Goal: Information Seeking & Learning: Check status

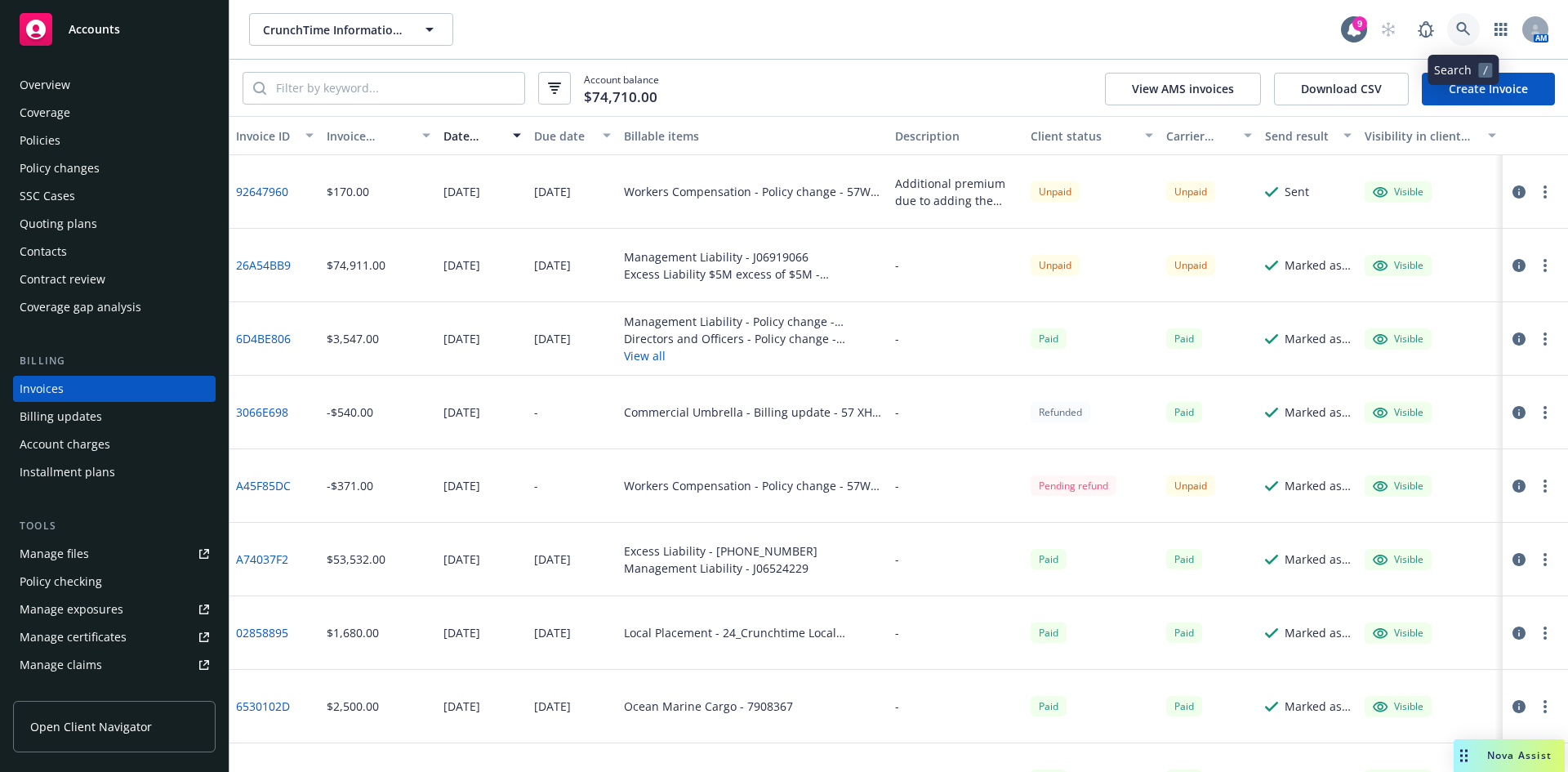
click at [1459, 25] on icon at bounding box center [1463, 29] width 15 height 15
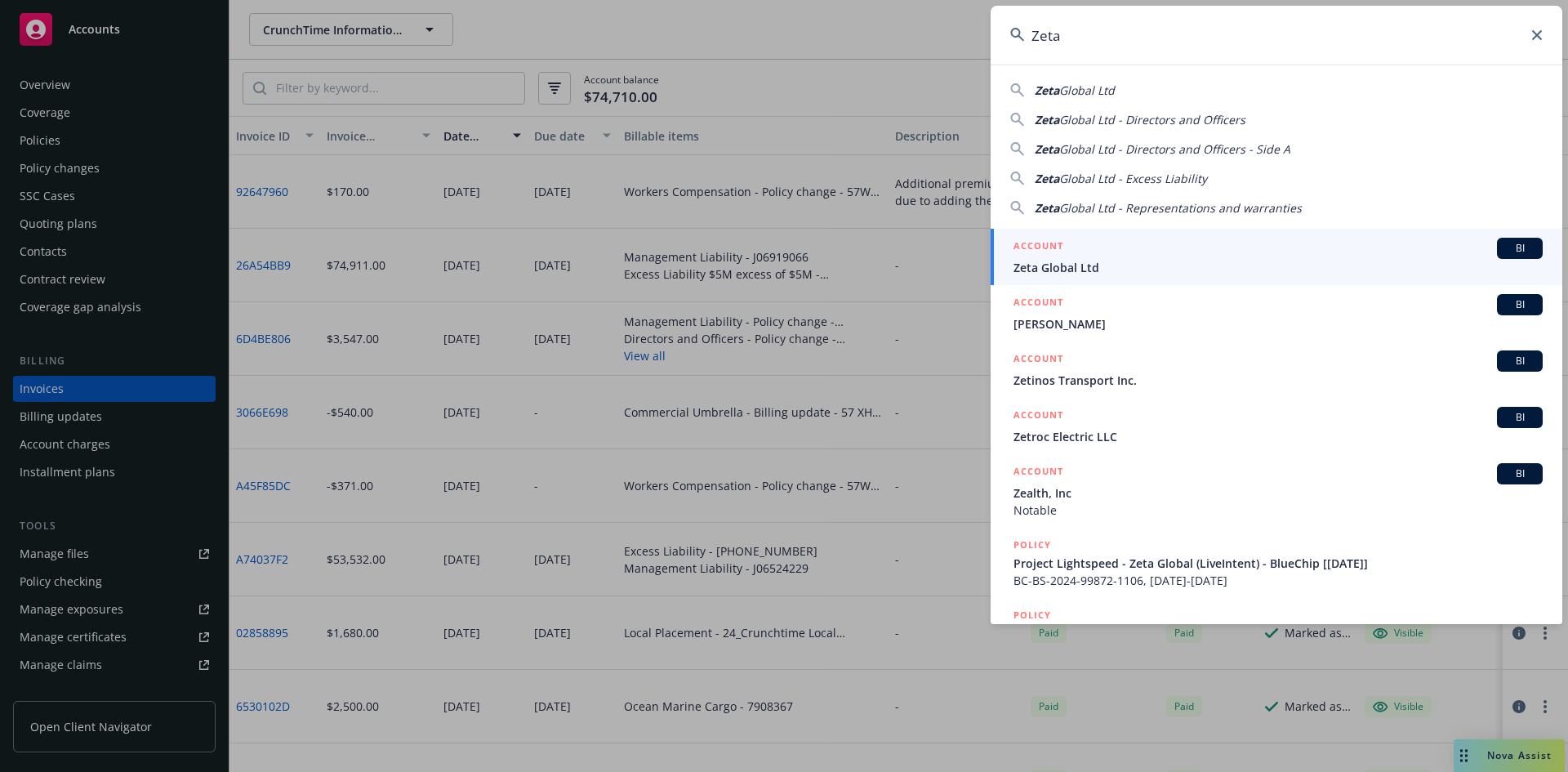
type input "Zeta"
click at [1093, 264] on span "Zeta Global Ltd" at bounding box center [1279, 268] width 530 height 17
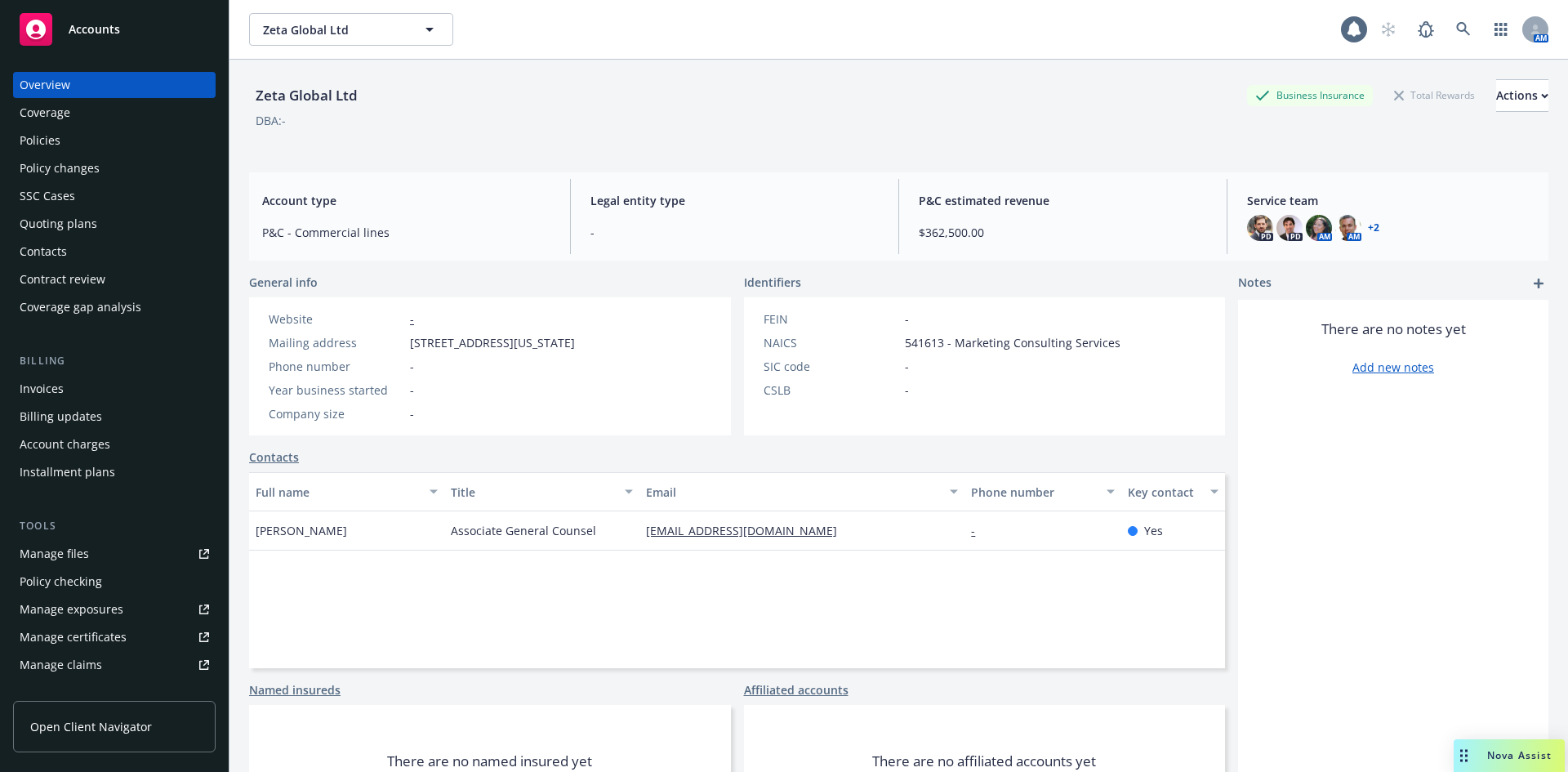
click at [49, 142] on div "Policies" at bounding box center [40, 140] width 41 height 26
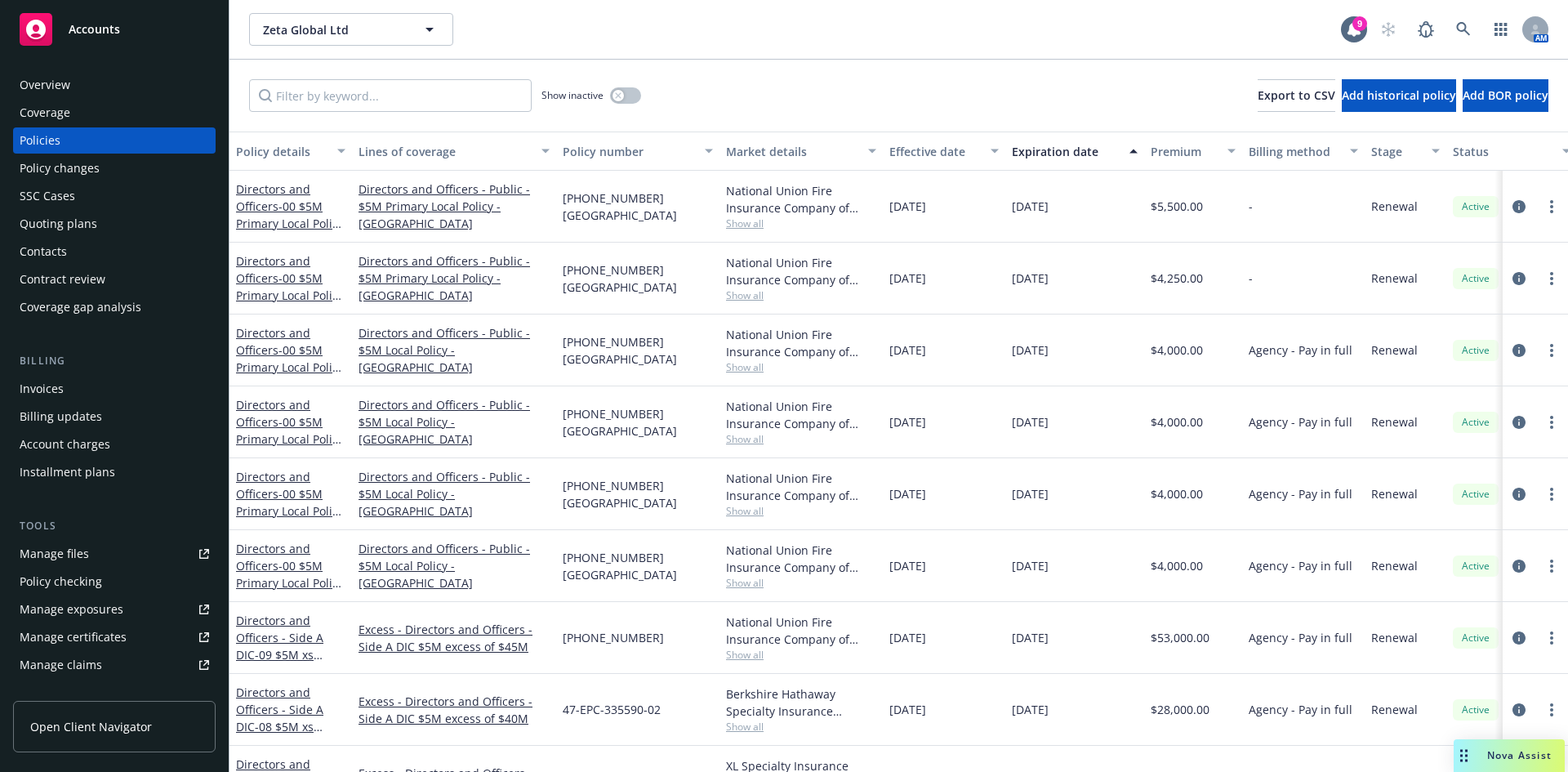
click at [70, 140] on div "Policies" at bounding box center [115, 140] width 189 height 26
click at [264, 285] on link "Directors and Officers - 00 $5M Primary Local Policy - [GEOGRAPHIC_DATA]" at bounding box center [289, 303] width 107 height 101
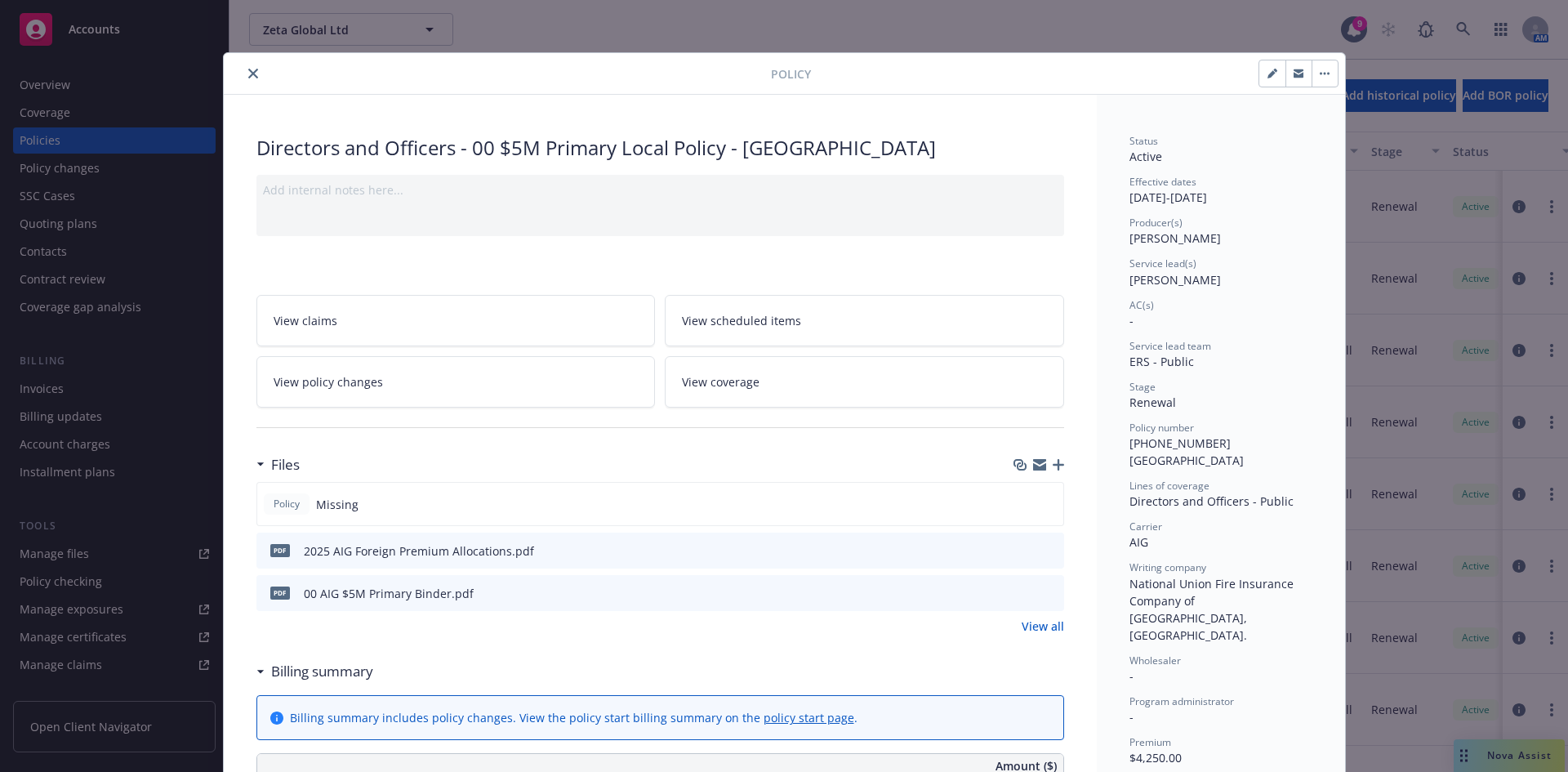
click at [251, 67] on button "close" at bounding box center [253, 74] width 20 height 20
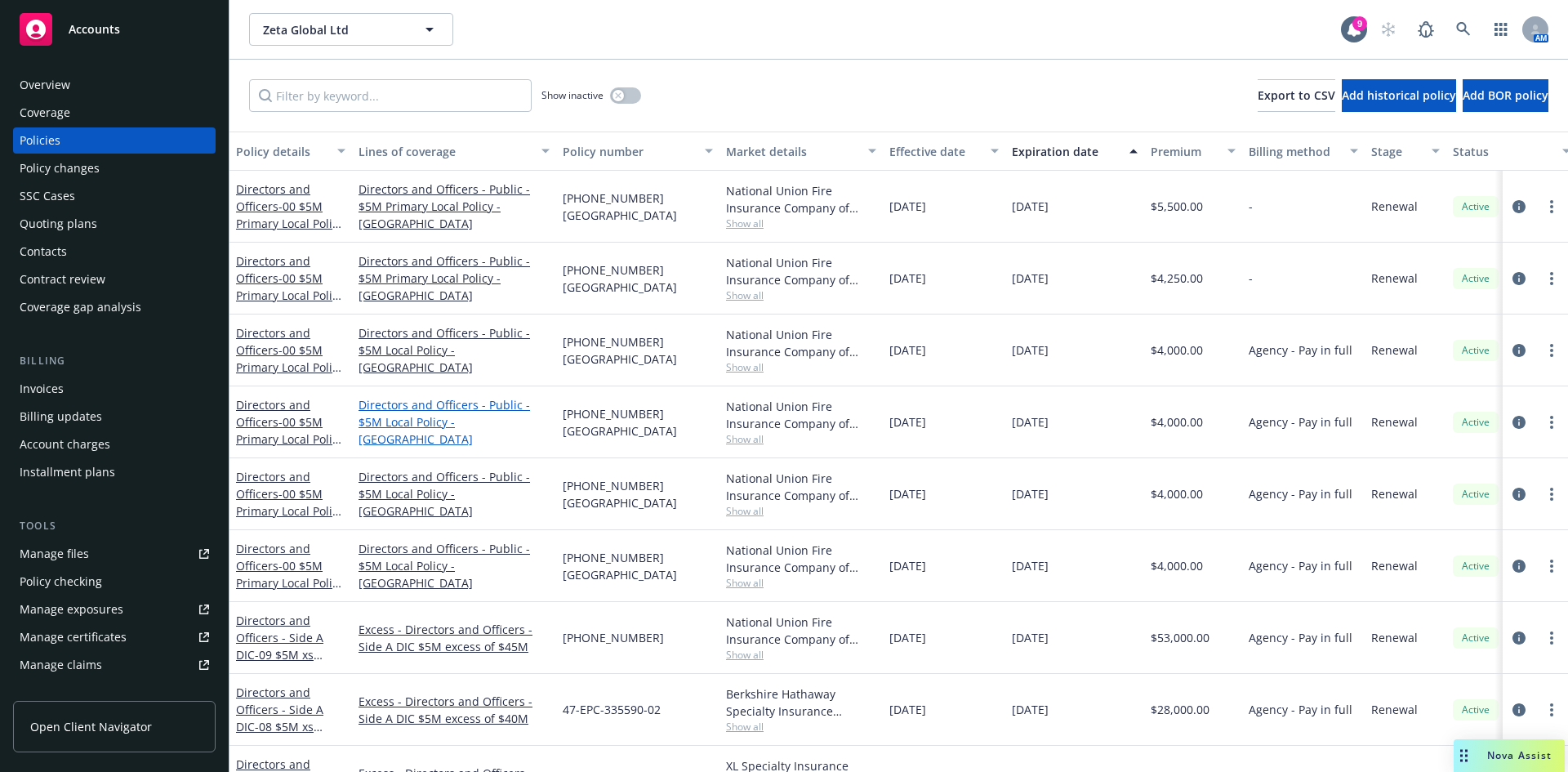
click at [425, 418] on link "Directors and Officers - Public - $5M Local Policy - [GEOGRAPHIC_DATA]" at bounding box center [454, 422] width 191 height 52
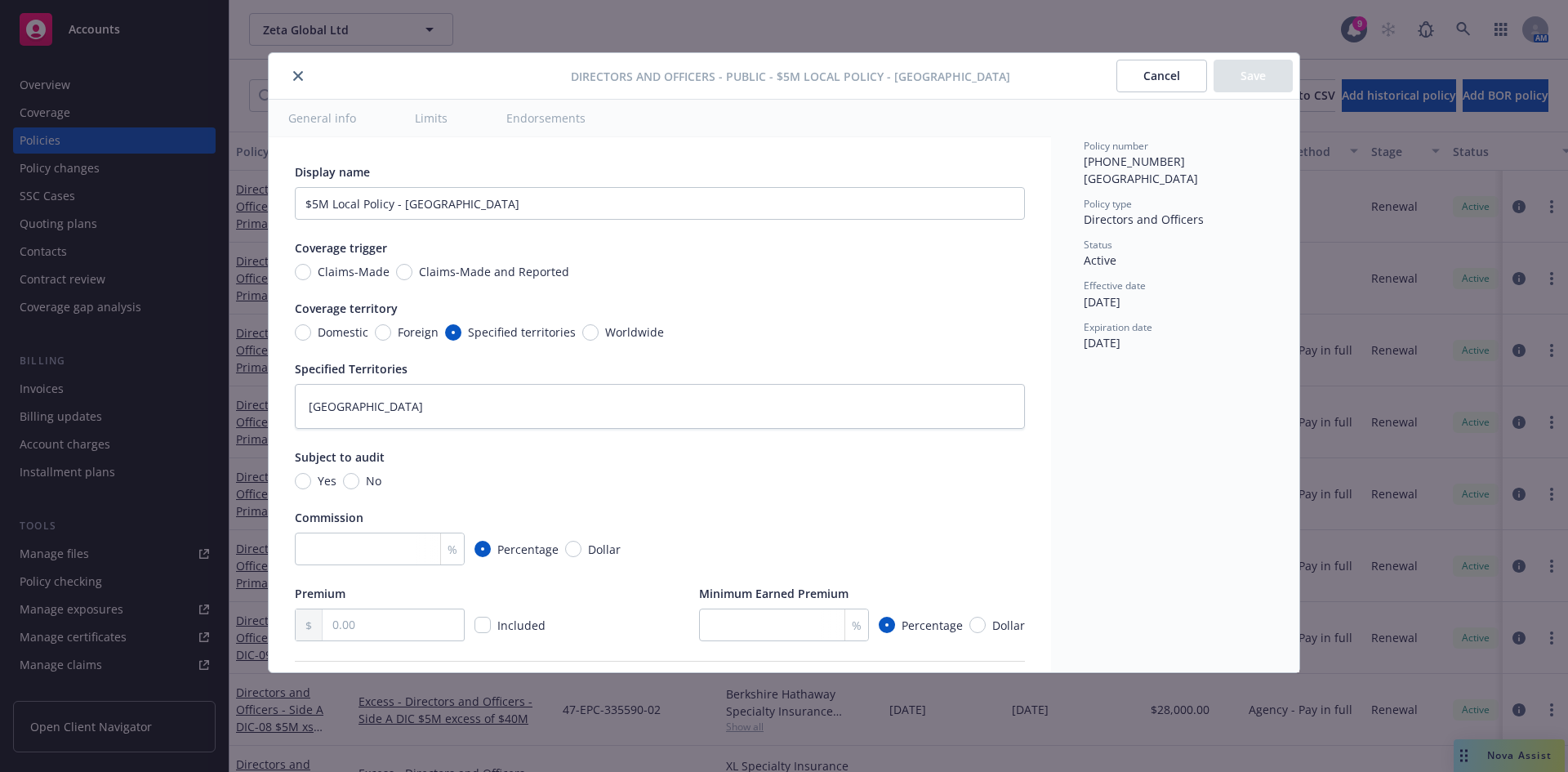
type textarea "x"
click at [297, 67] on button "close" at bounding box center [298, 76] width 20 height 20
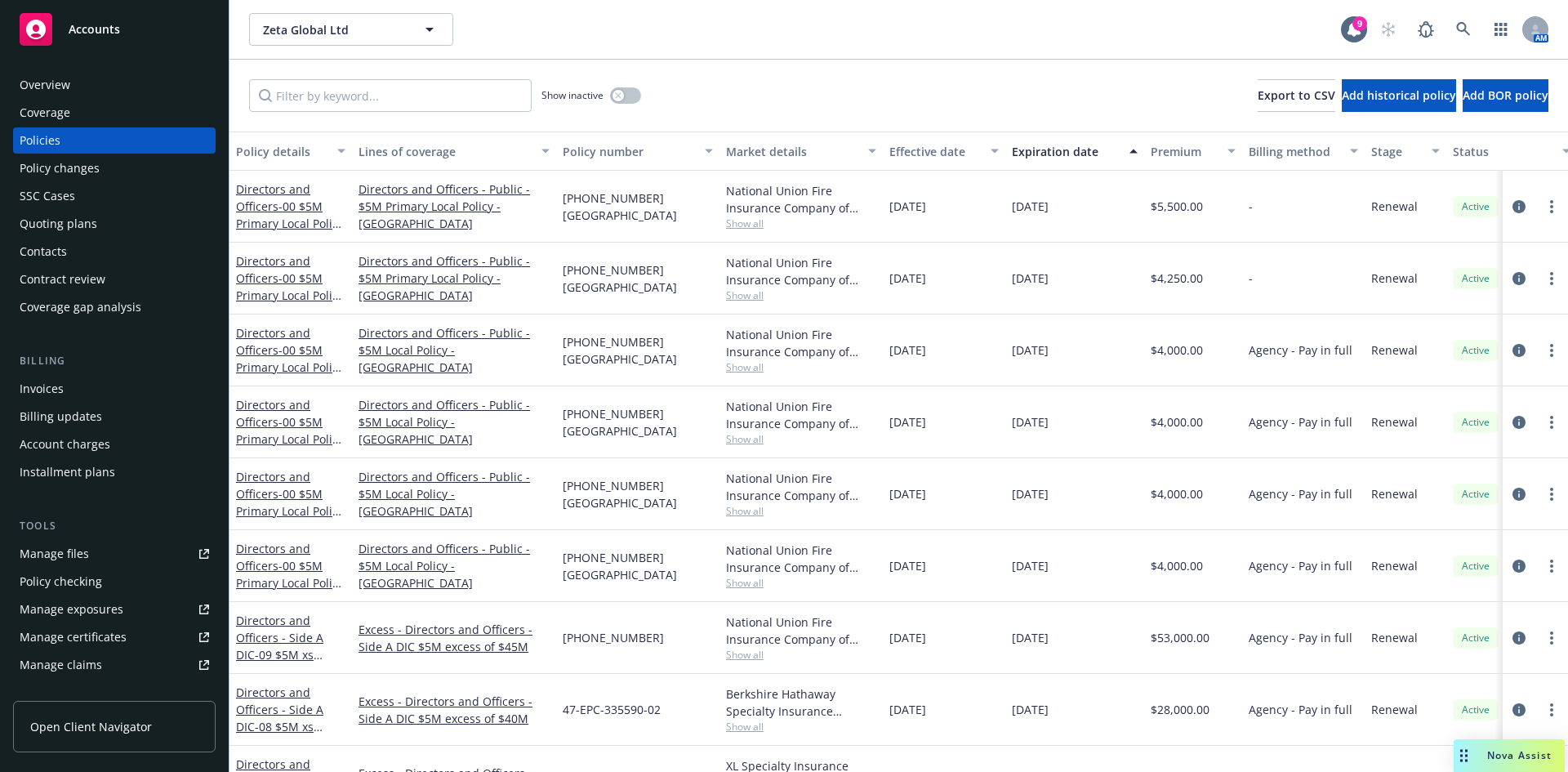
click at [283, 419] on span "- 00 $5M Primary Local Policy - [GEOGRAPHIC_DATA]" at bounding box center [289, 456] width 107 height 84
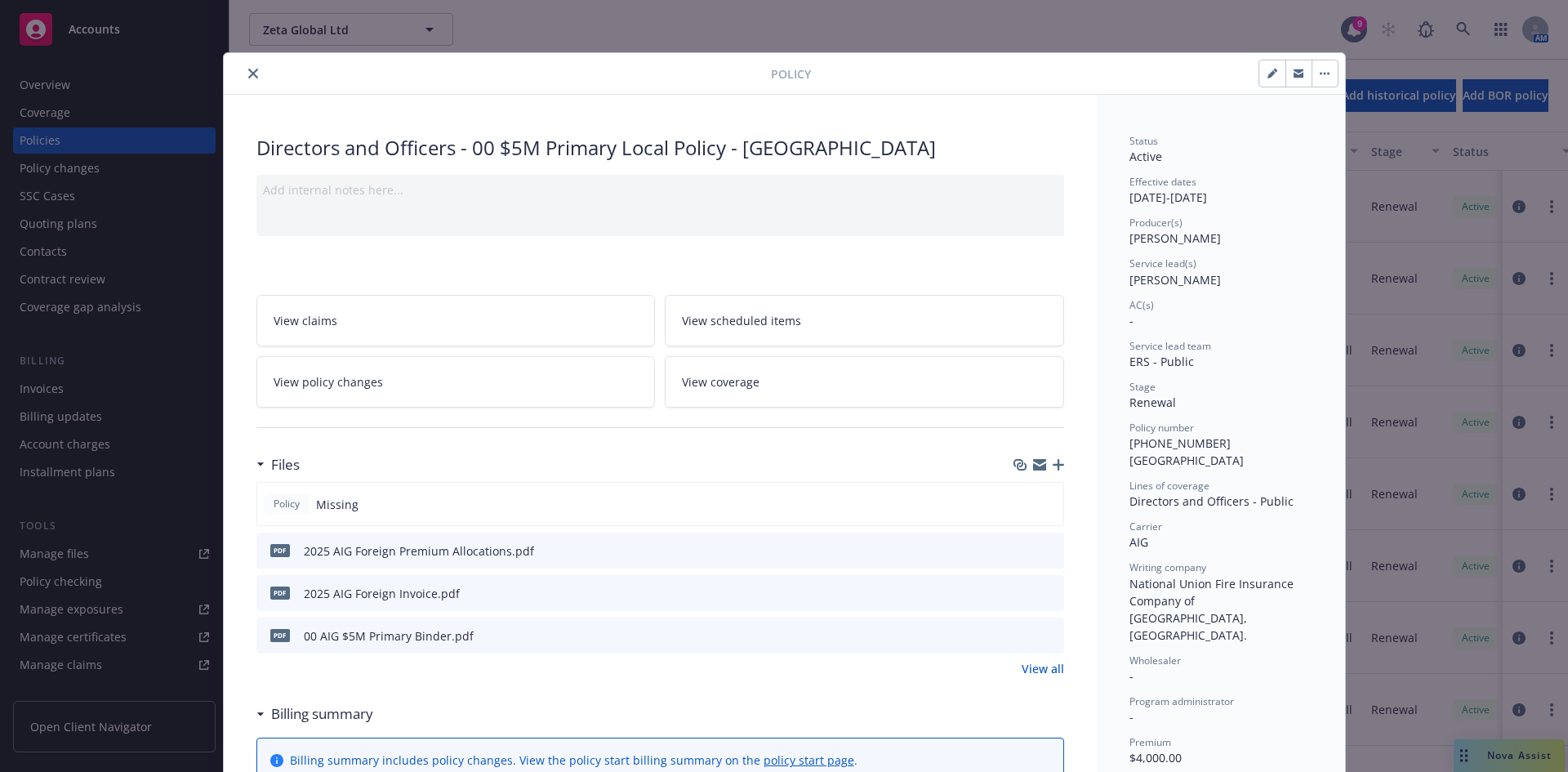
click at [245, 66] on button "close" at bounding box center [253, 74] width 20 height 20
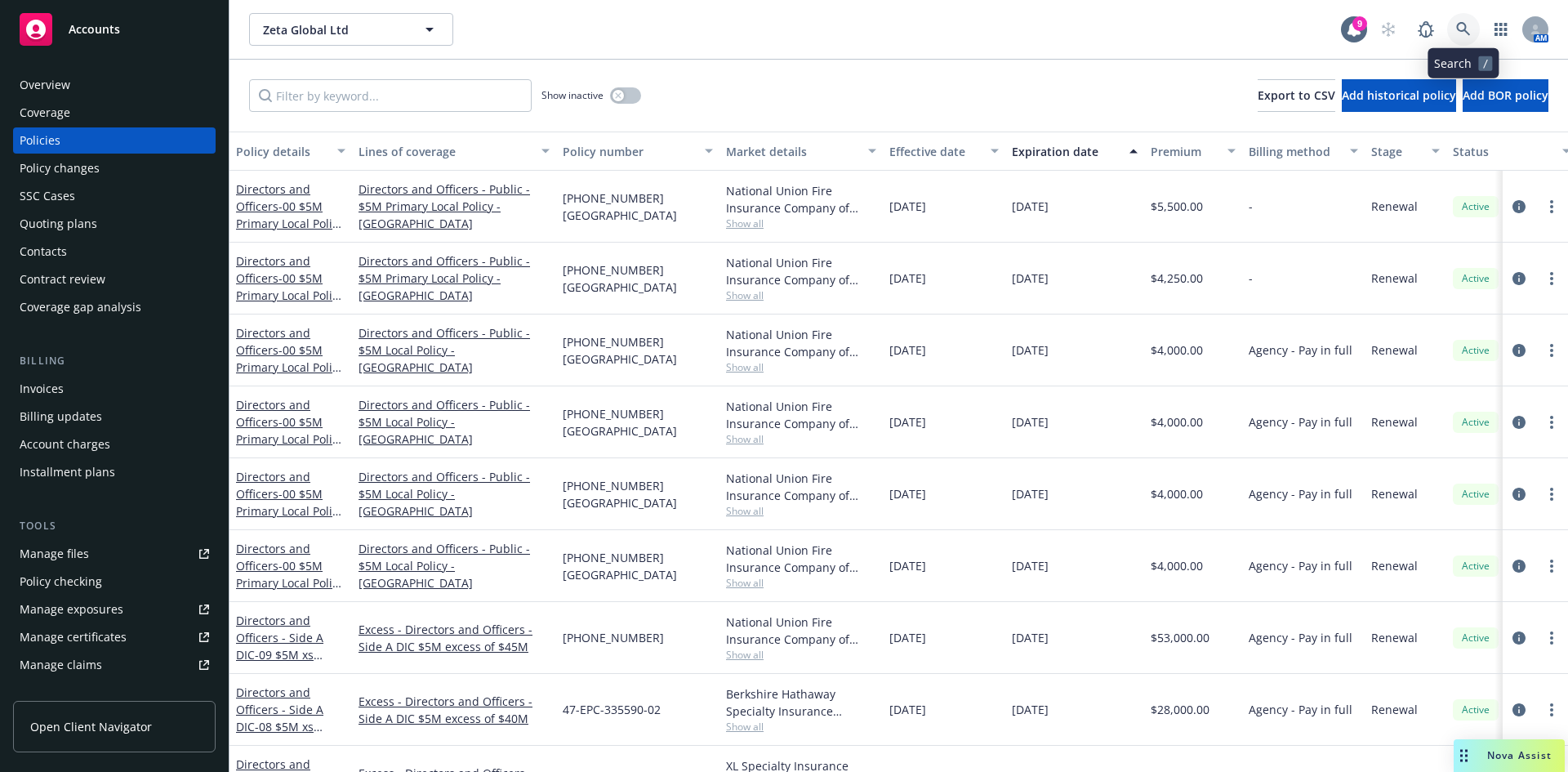
click at [1467, 24] on icon at bounding box center [1463, 29] width 15 height 15
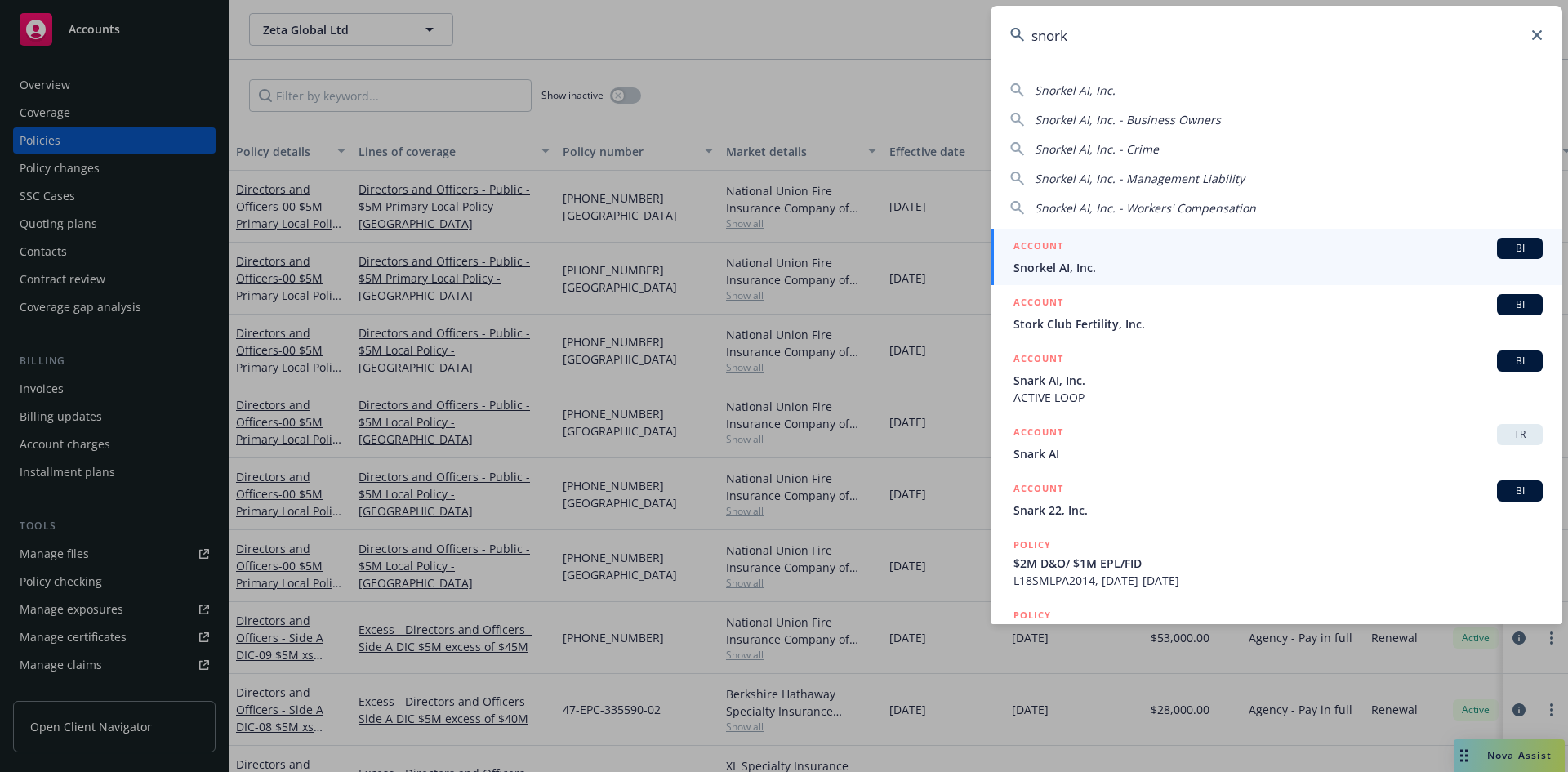
type input "snork"
click at [1102, 268] on span "Snorkel AI, Inc." at bounding box center [1279, 268] width 530 height 17
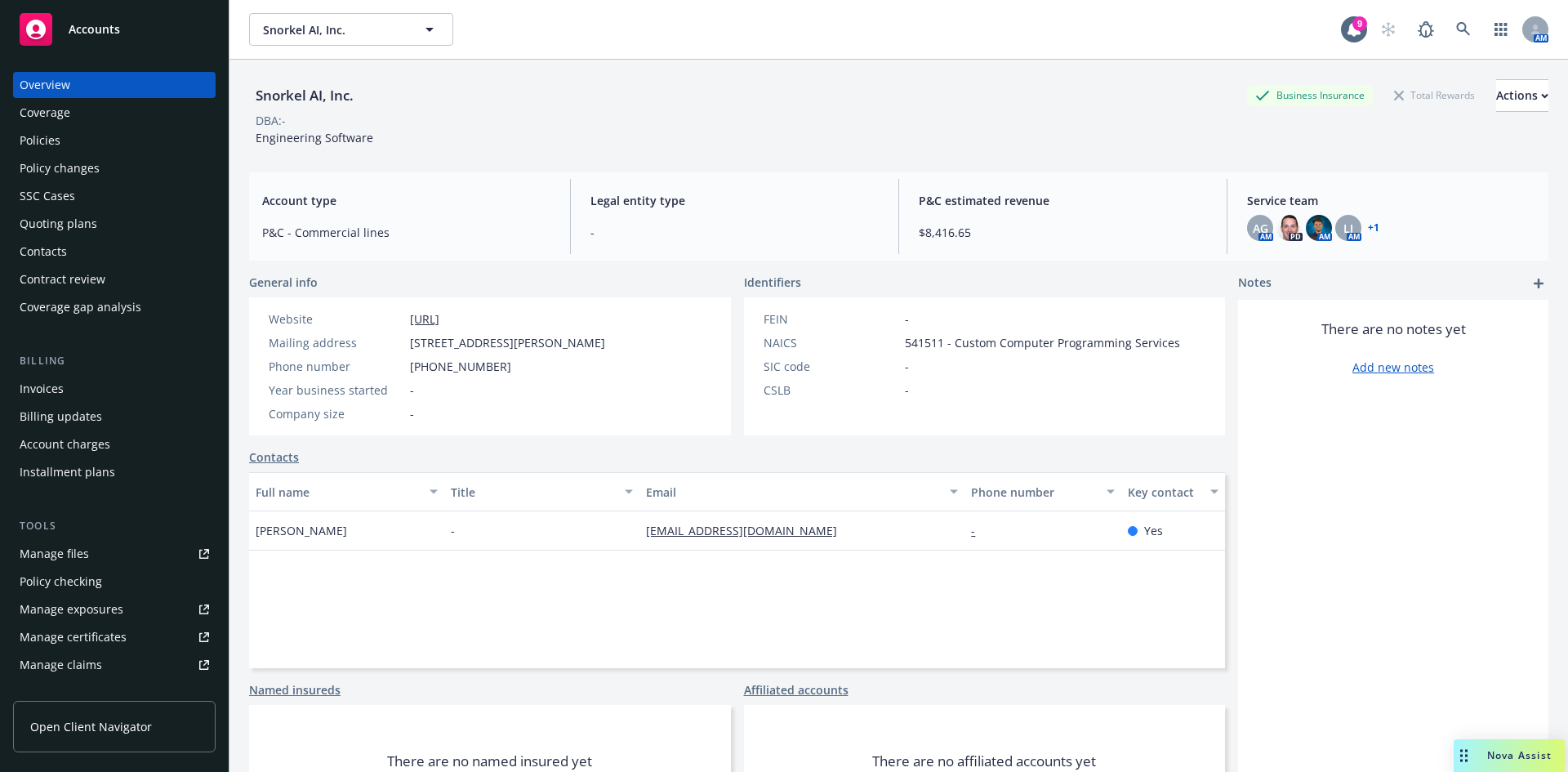
click at [90, 151] on div "Policies" at bounding box center [115, 140] width 189 height 26
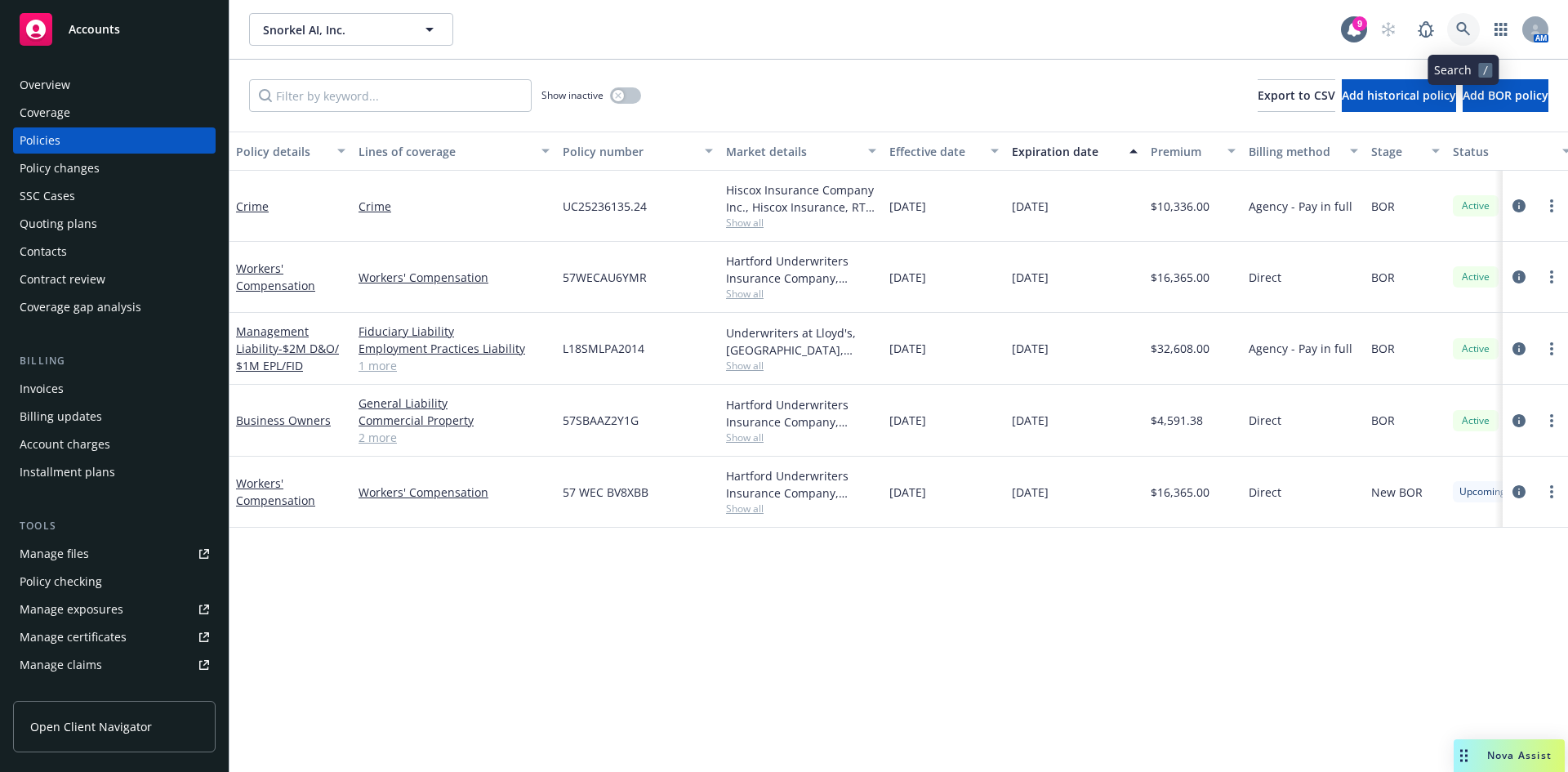
click at [1466, 25] on icon at bounding box center [1462, 28] width 14 height 14
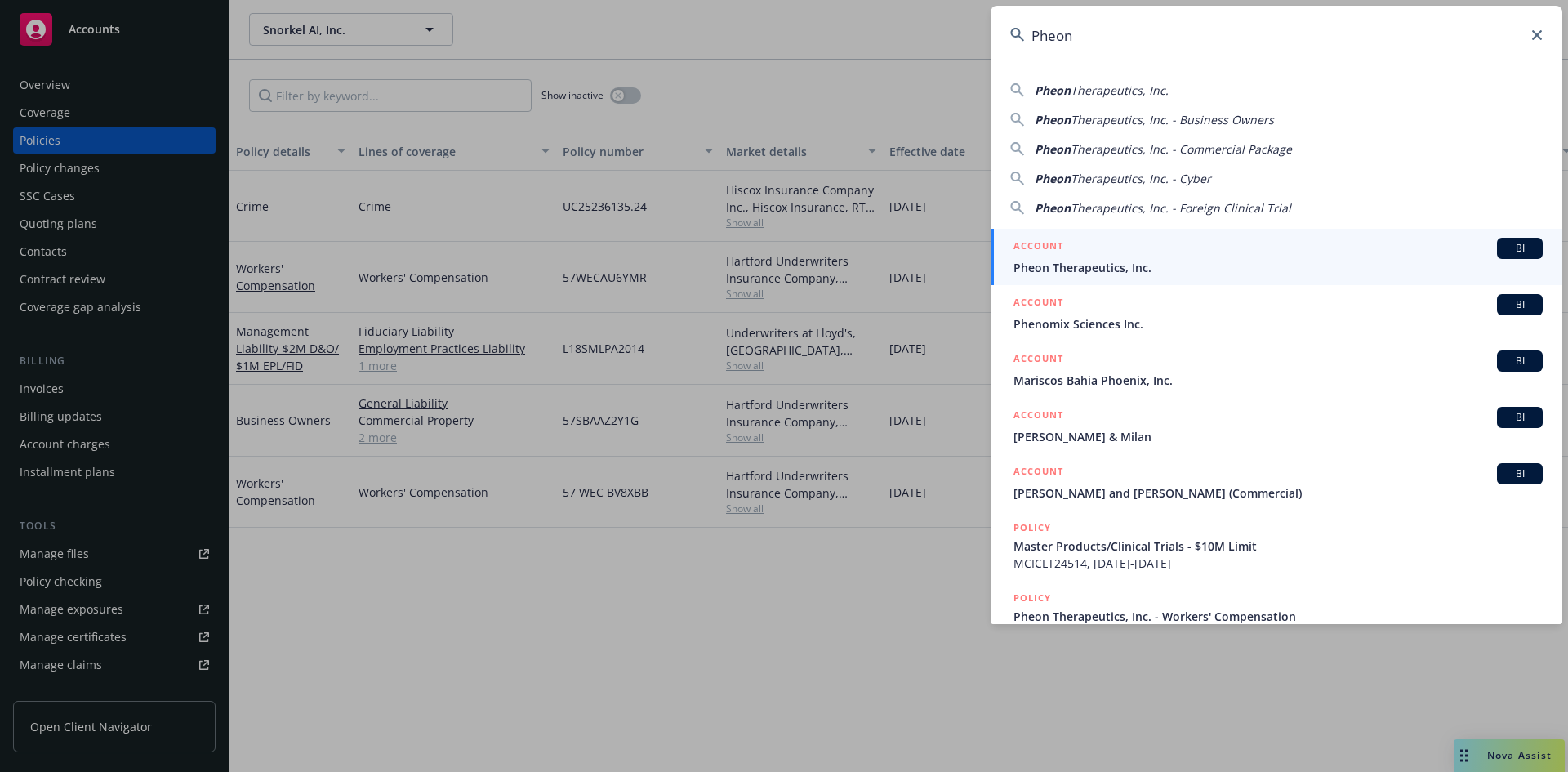
type input "Pheon"
click at [1113, 261] on span "Pheon Therapeutics, Inc." at bounding box center [1279, 268] width 530 height 17
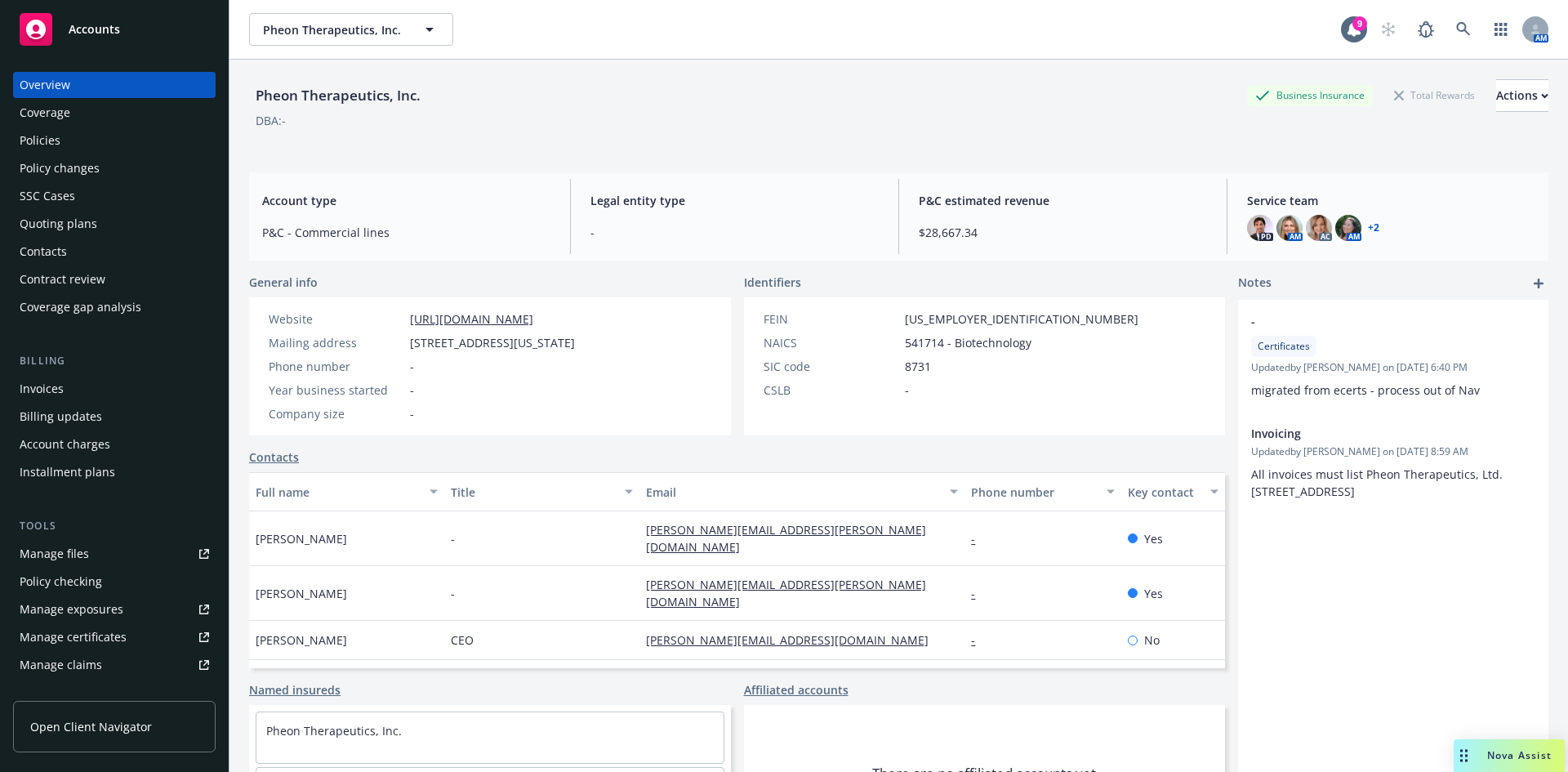
click at [67, 146] on div "Policies" at bounding box center [115, 140] width 189 height 26
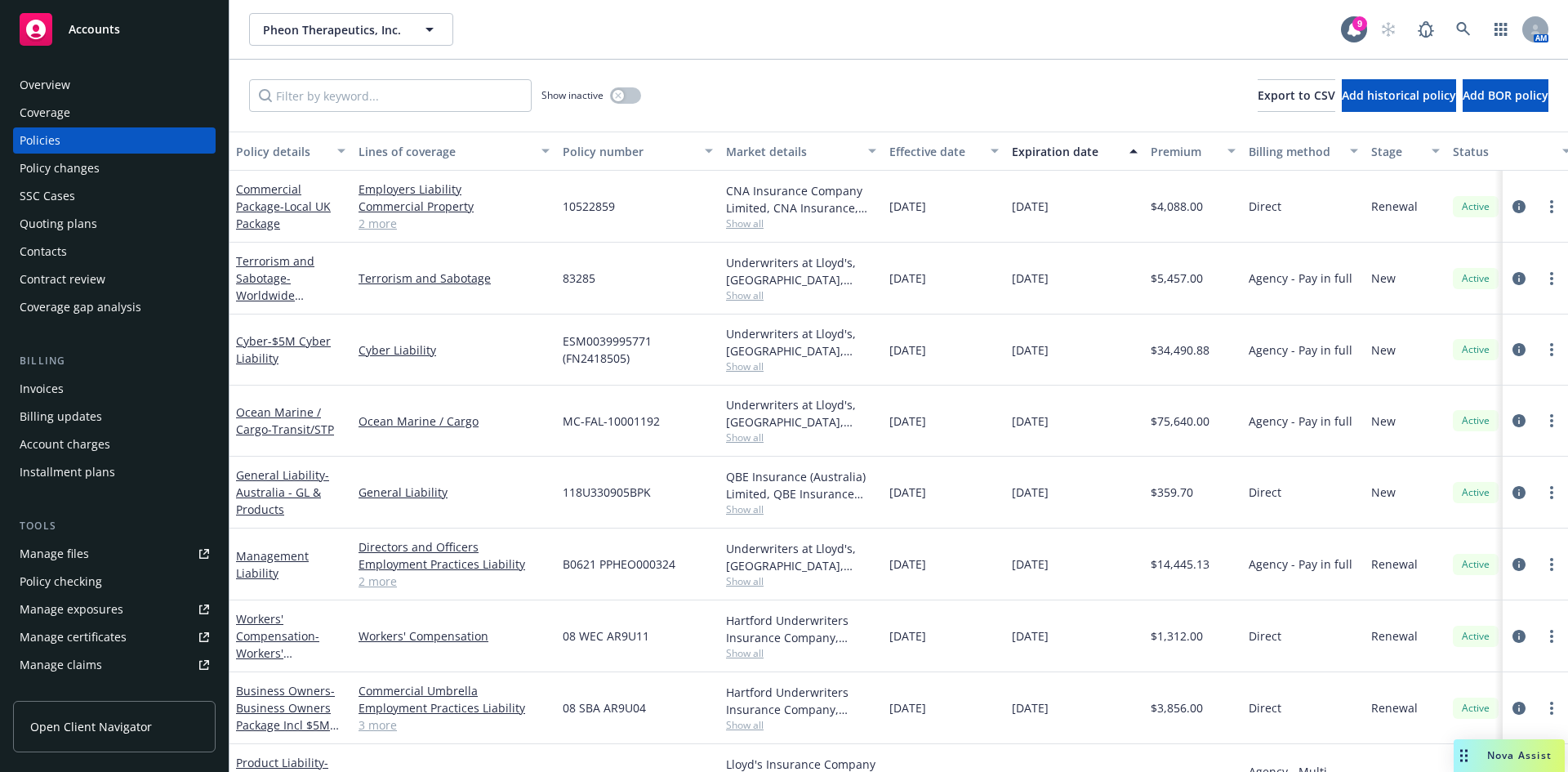
click at [370, 585] on link "2 more" at bounding box center [454, 581] width 191 height 17
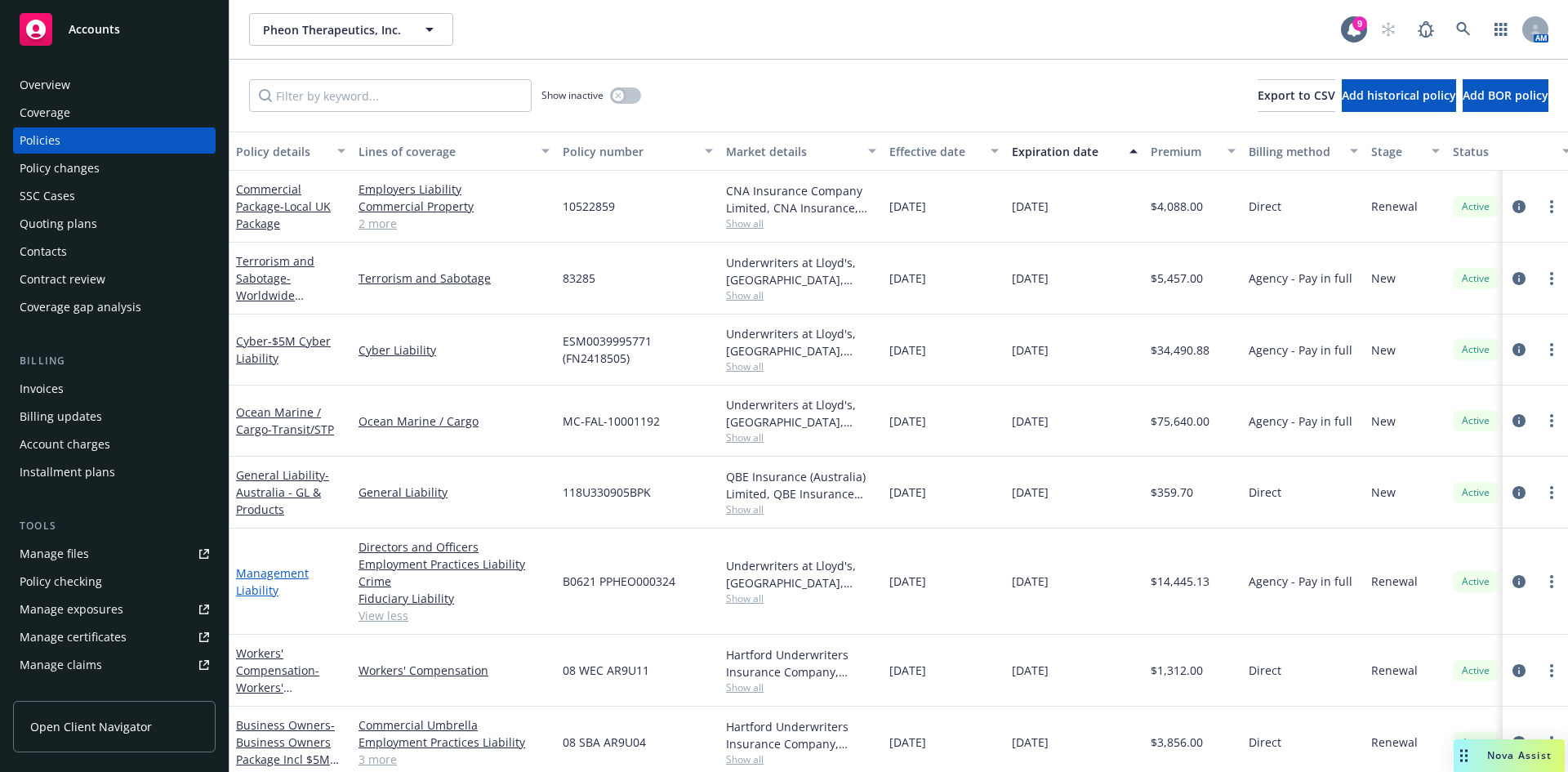
click at [251, 585] on link "Management Liability" at bounding box center [272, 582] width 73 height 33
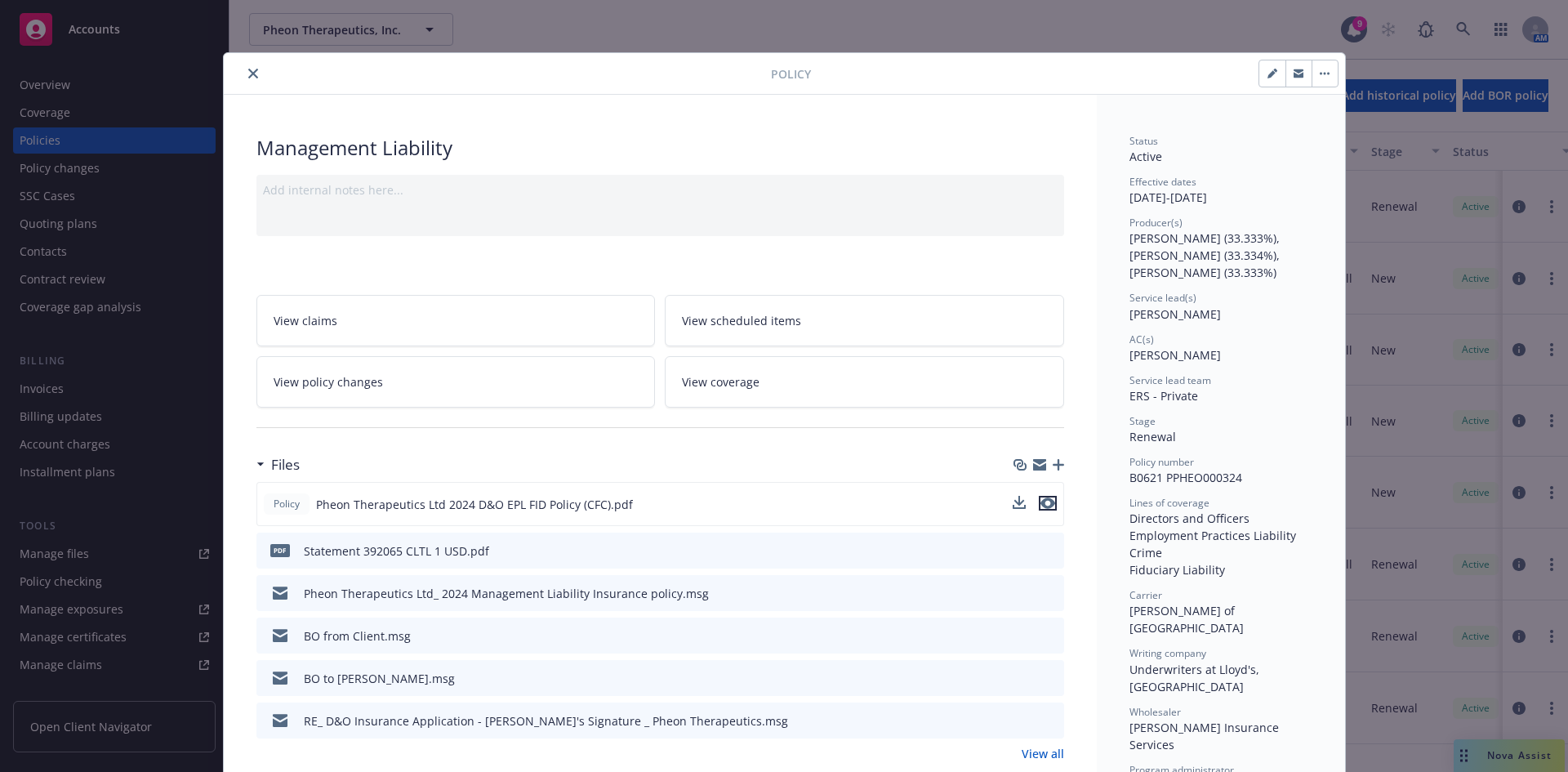
click at [1045, 504] on icon "preview file" at bounding box center [1047, 503] width 15 height 12
click at [248, 73] on icon "close" at bounding box center [253, 73] width 10 height 10
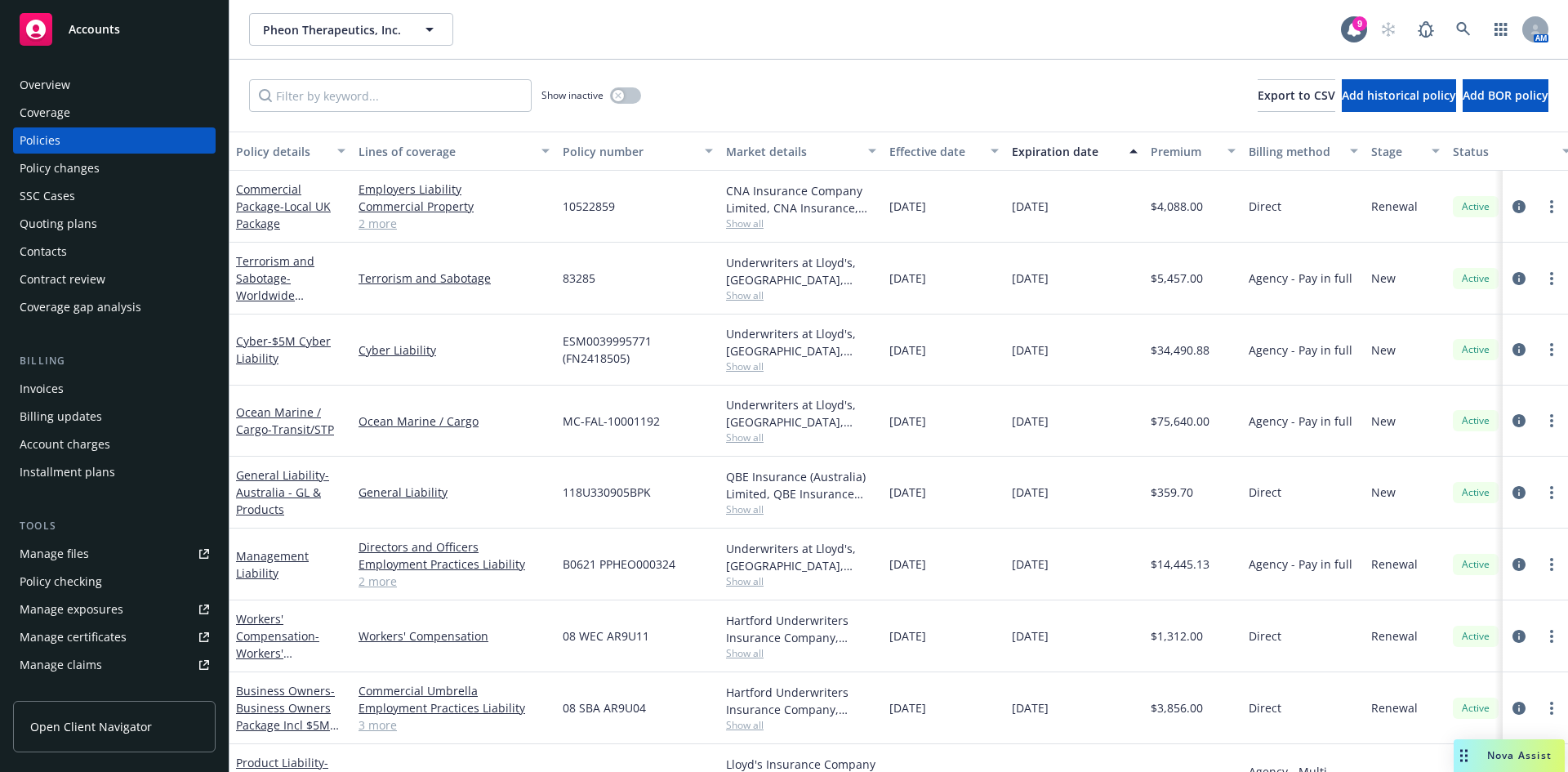
click at [74, 393] on div "Invoices" at bounding box center [115, 389] width 189 height 26
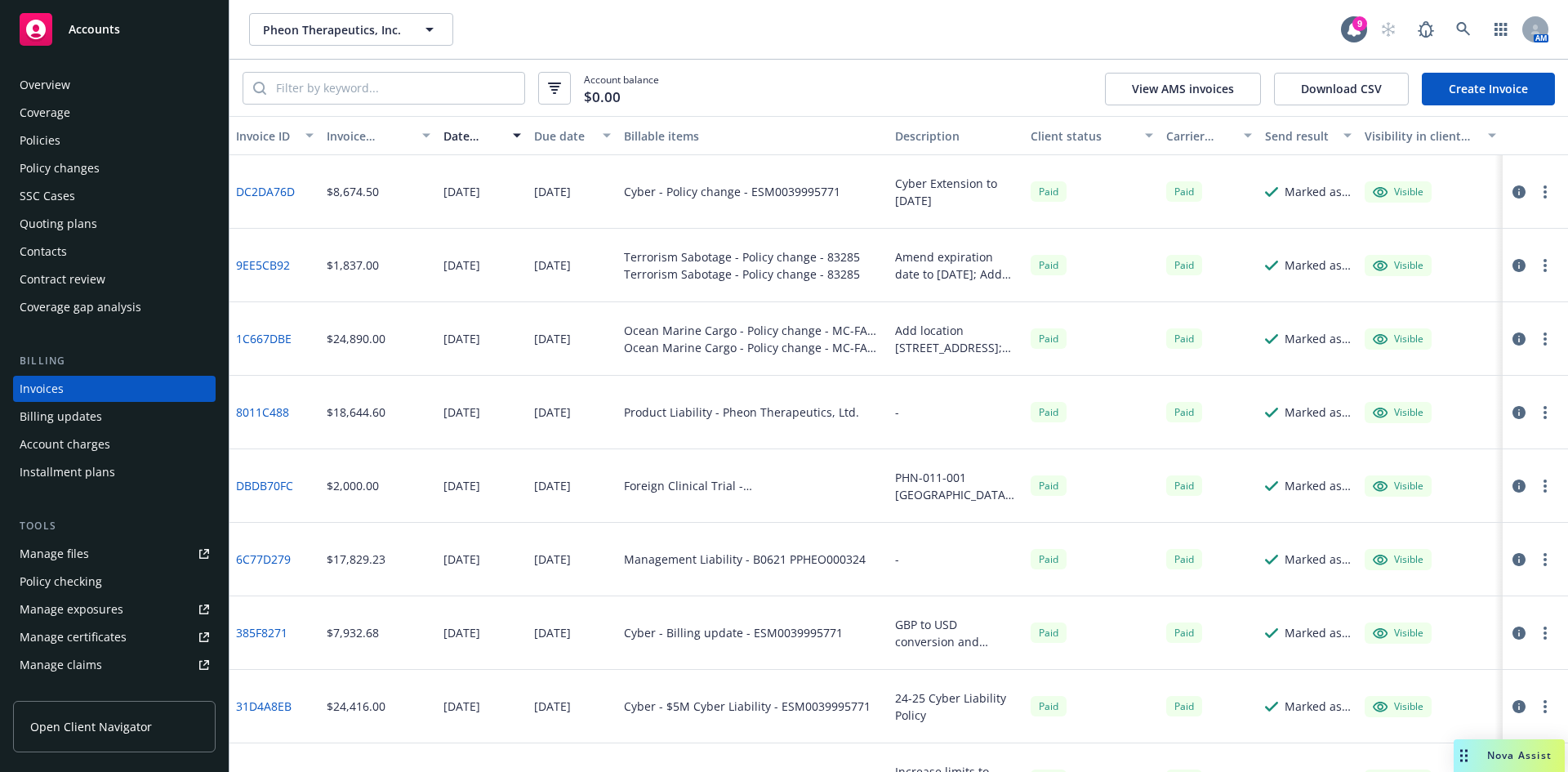
click at [275, 560] on link "6C77D279" at bounding box center [263, 559] width 55 height 17
click at [42, 138] on div "Policies" at bounding box center [40, 140] width 41 height 26
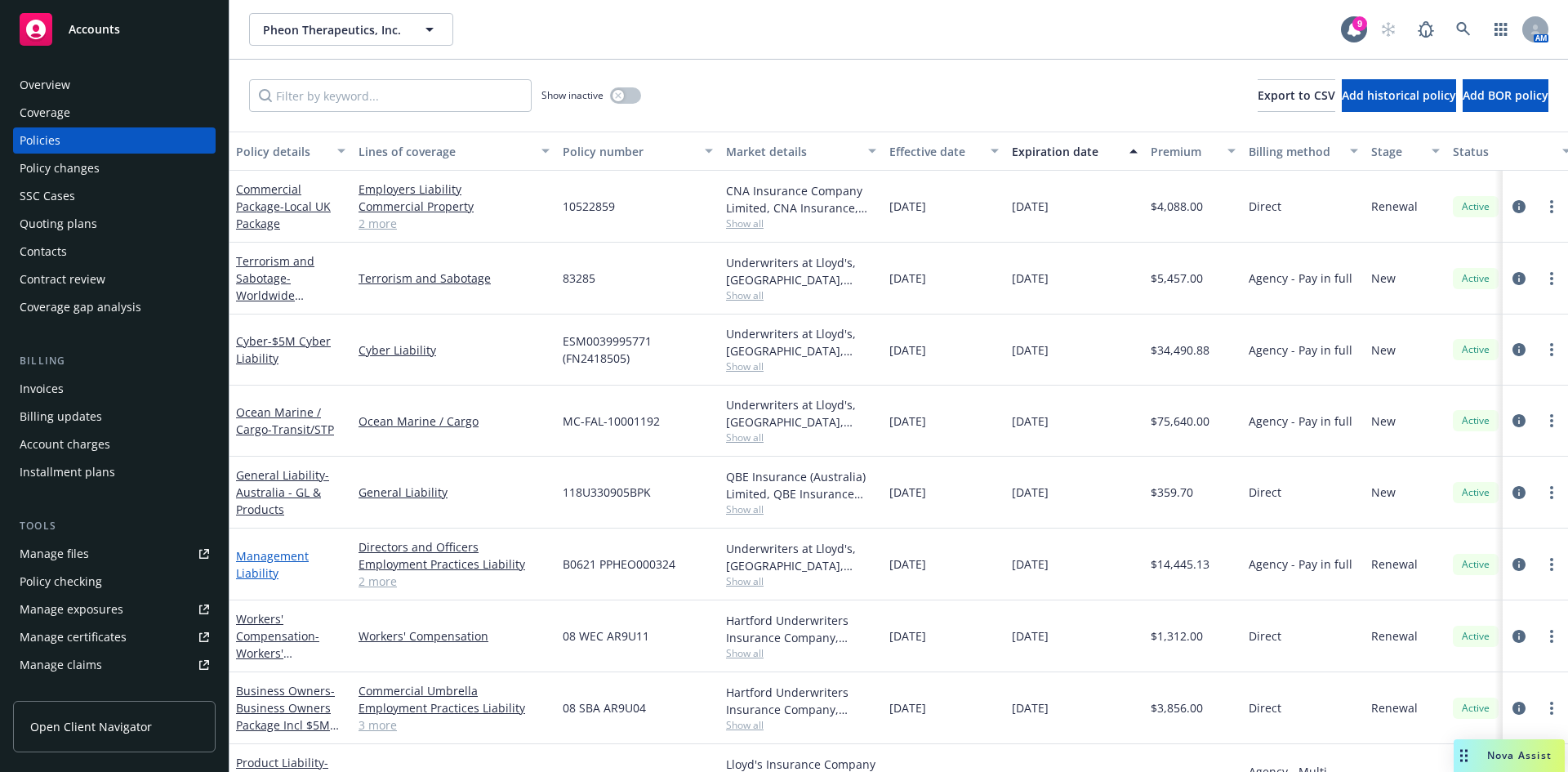
click at [242, 554] on link "Management Liability" at bounding box center [272, 564] width 73 height 33
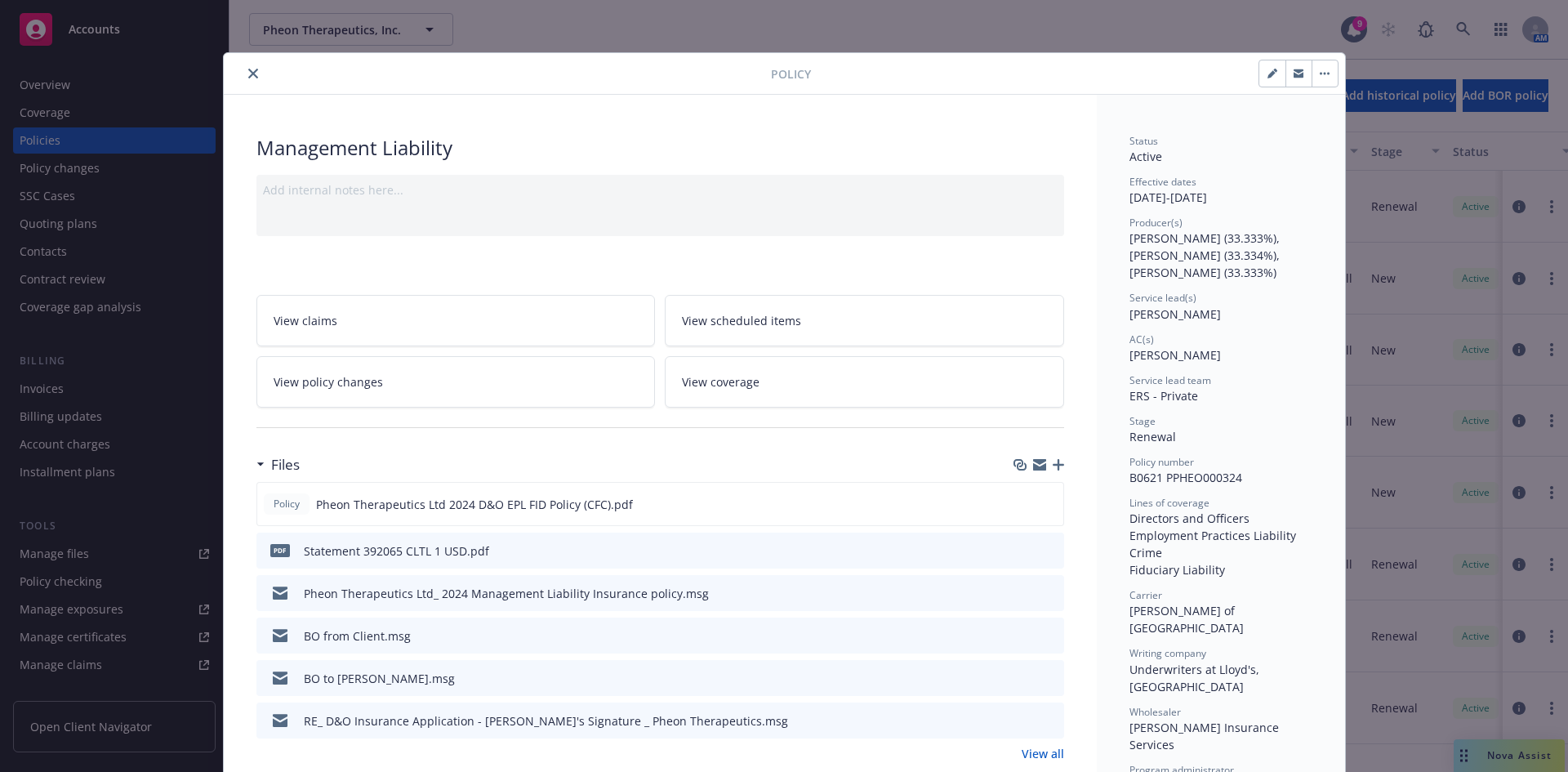
click at [243, 71] on button "close" at bounding box center [253, 74] width 20 height 20
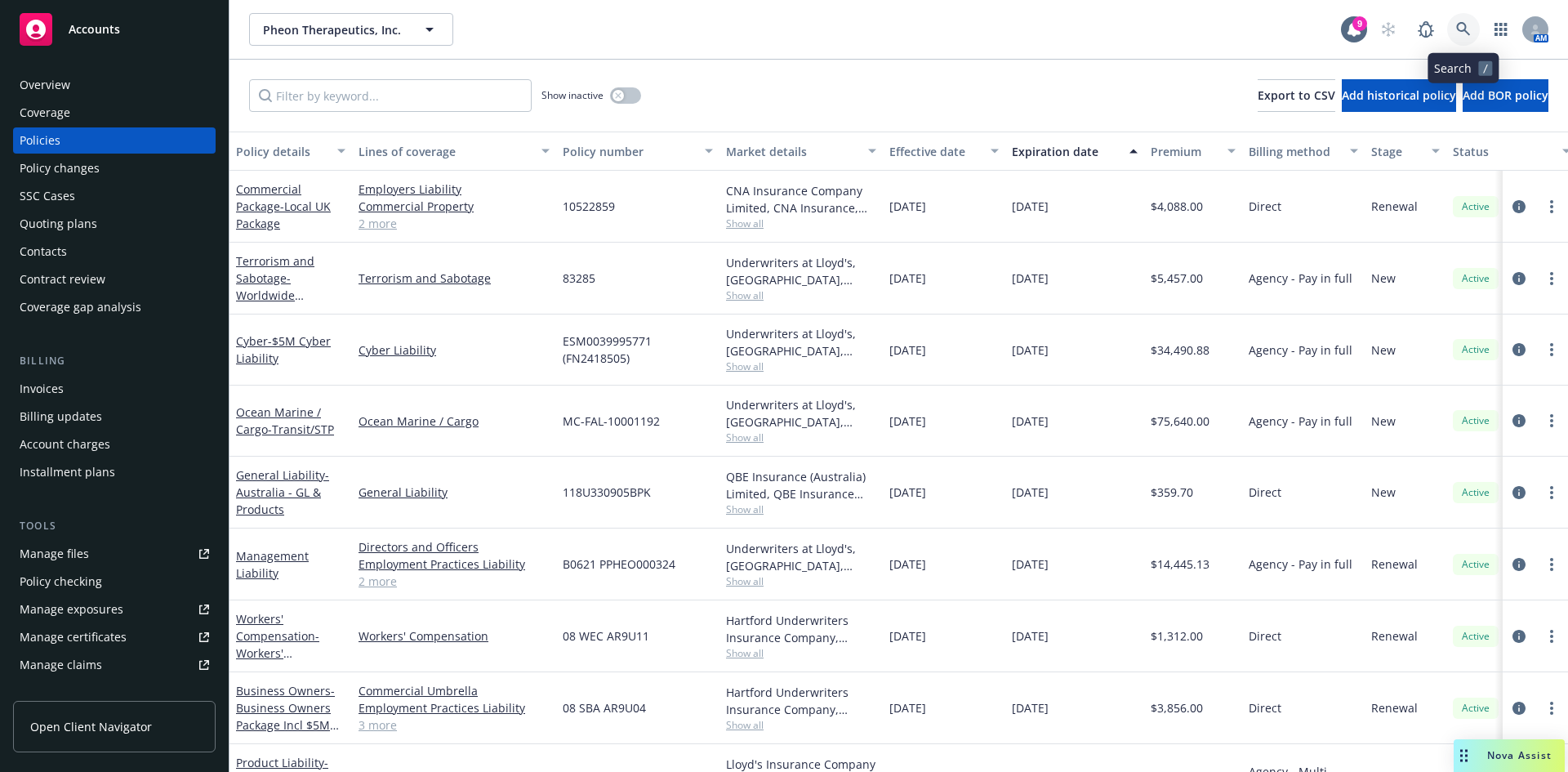
click at [1455, 22] on link at bounding box center [1463, 29] width 33 height 33
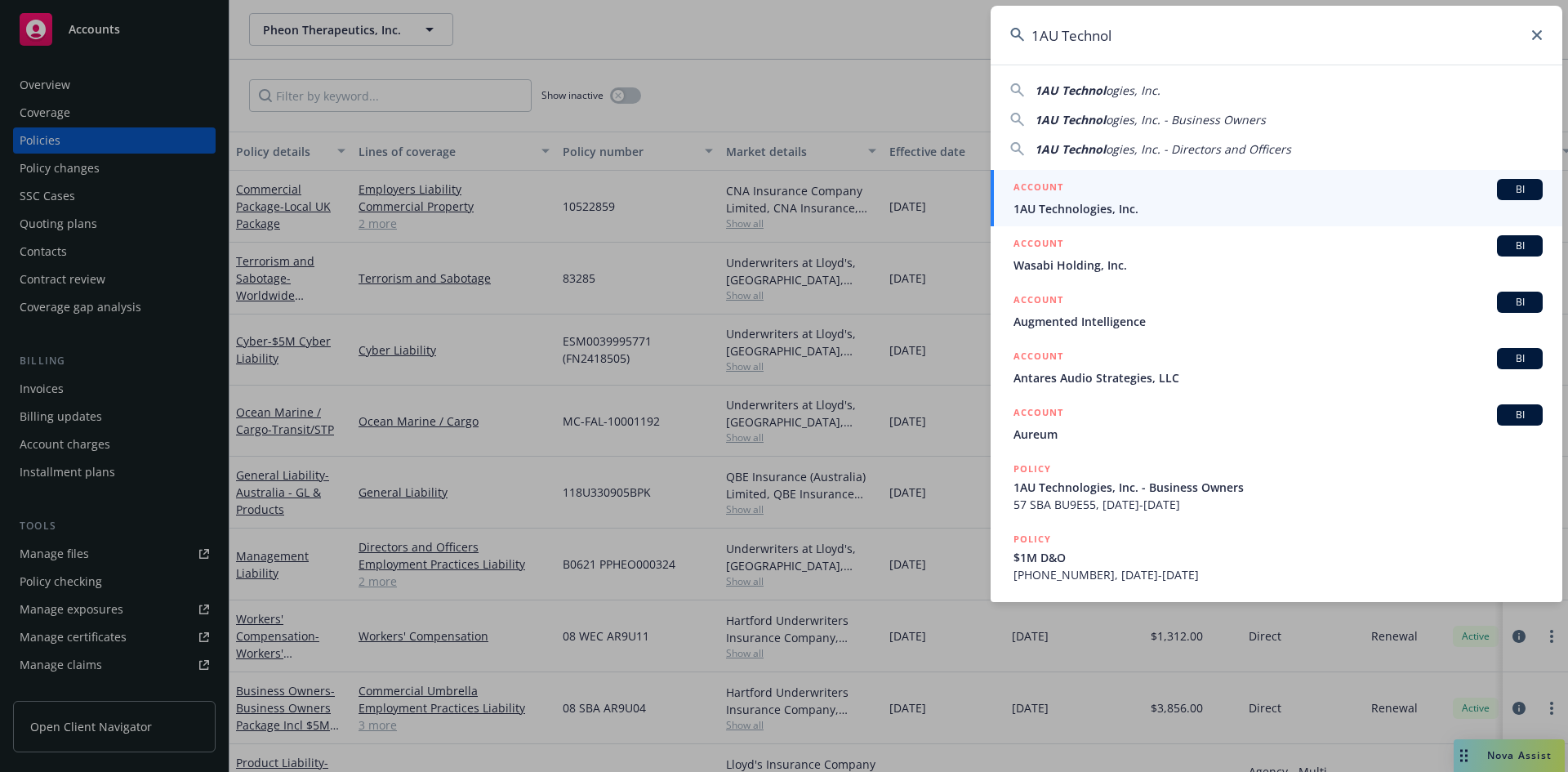
type input "1AU Technol"
click at [1083, 203] on span "1AU Technologies, Inc." at bounding box center [1279, 208] width 530 height 17
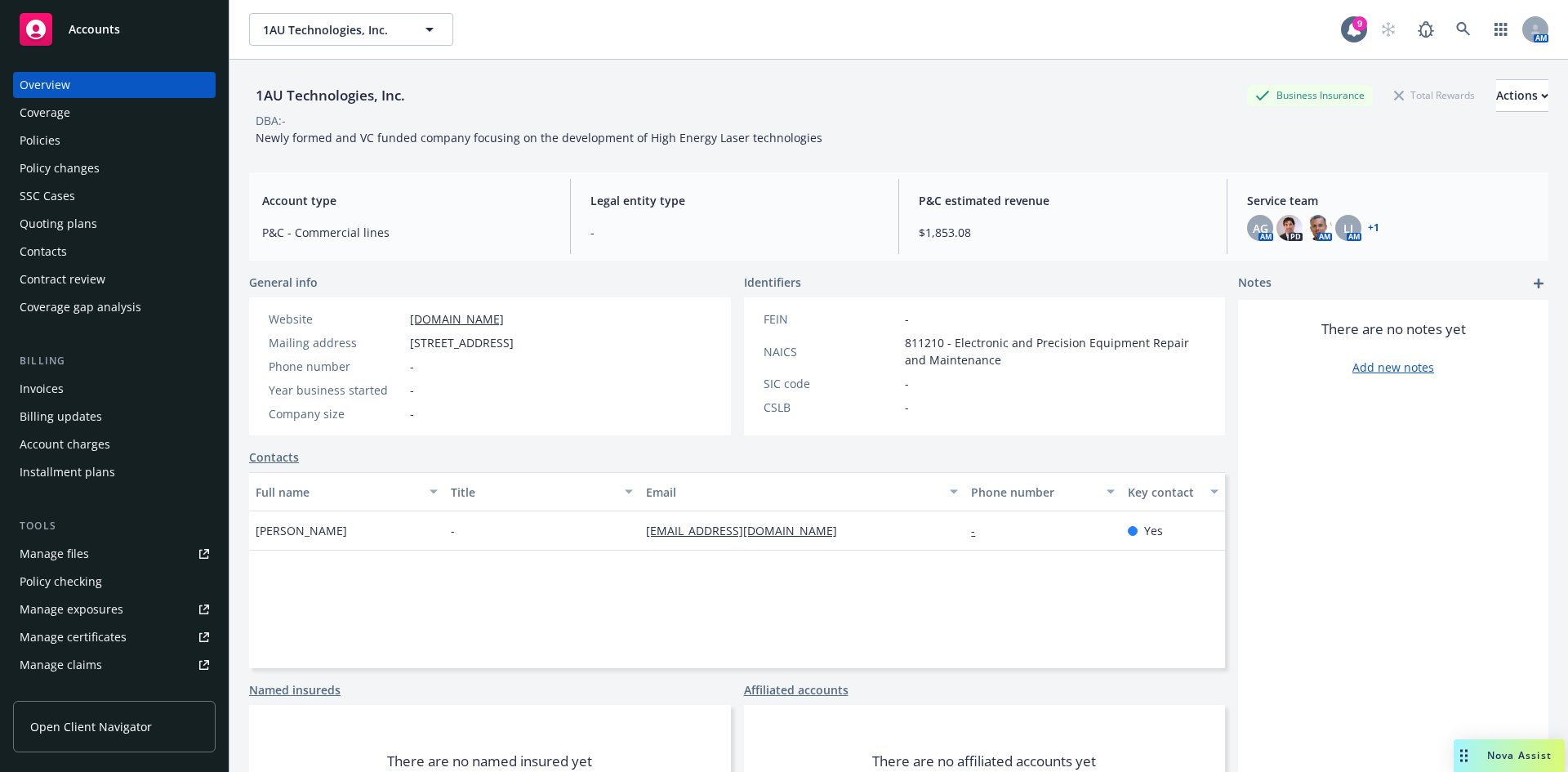
click at [44, 394] on div "Invoices" at bounding box center [42, 389] width 44 height 26
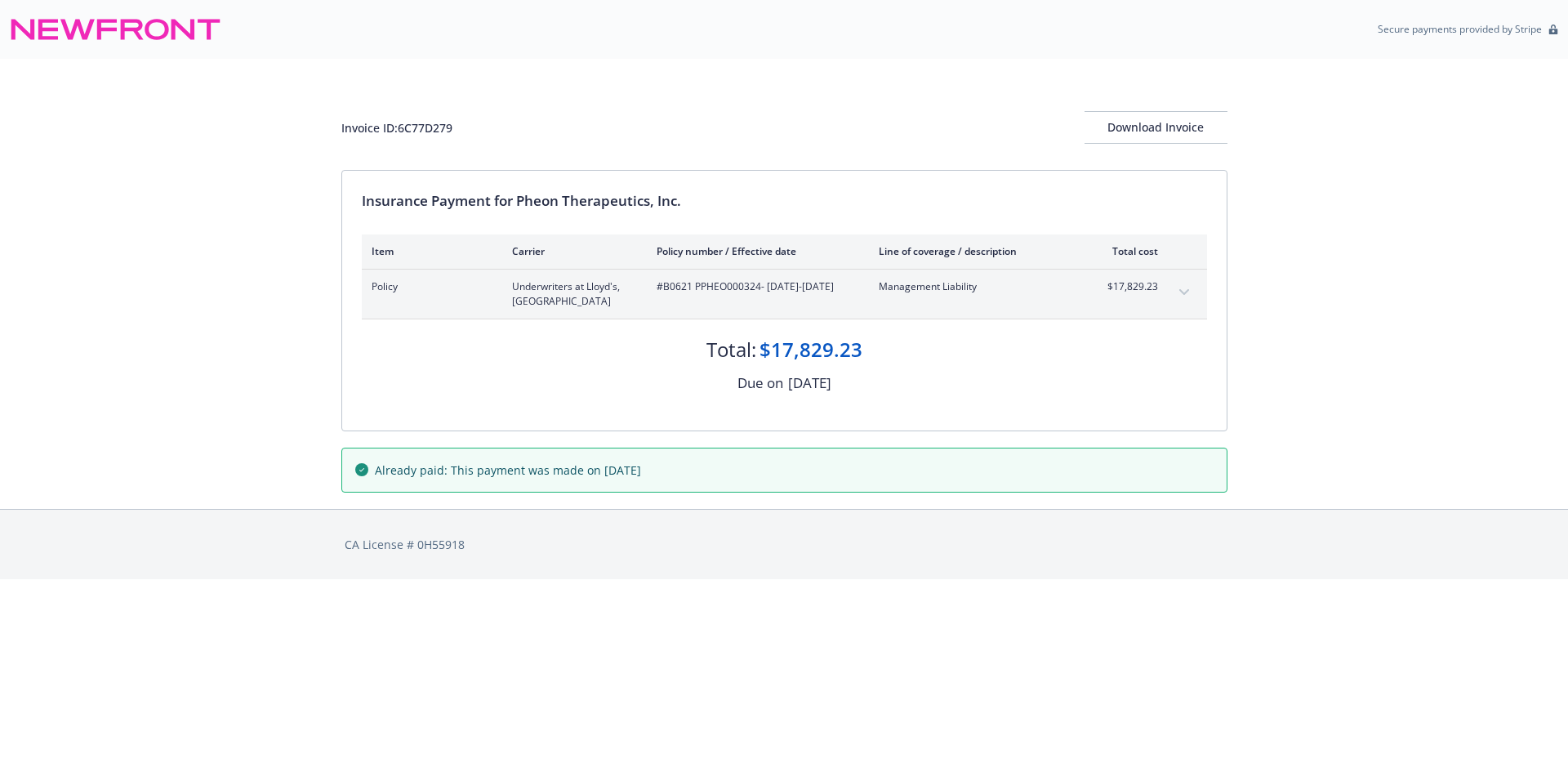
click at [1170, 295] on div "Policy Underwriters at Lloyd's, London #B0621 PPHEO000324 - 10/30/2024-10/30/20…" at bounding box center [784, 294] width 845 height 49
click at [1186, 293] on icon "expand content" at bounding box center [1183, 292] width 10 height 5
